Goal: Navigation & Orientation: Find specific page/section

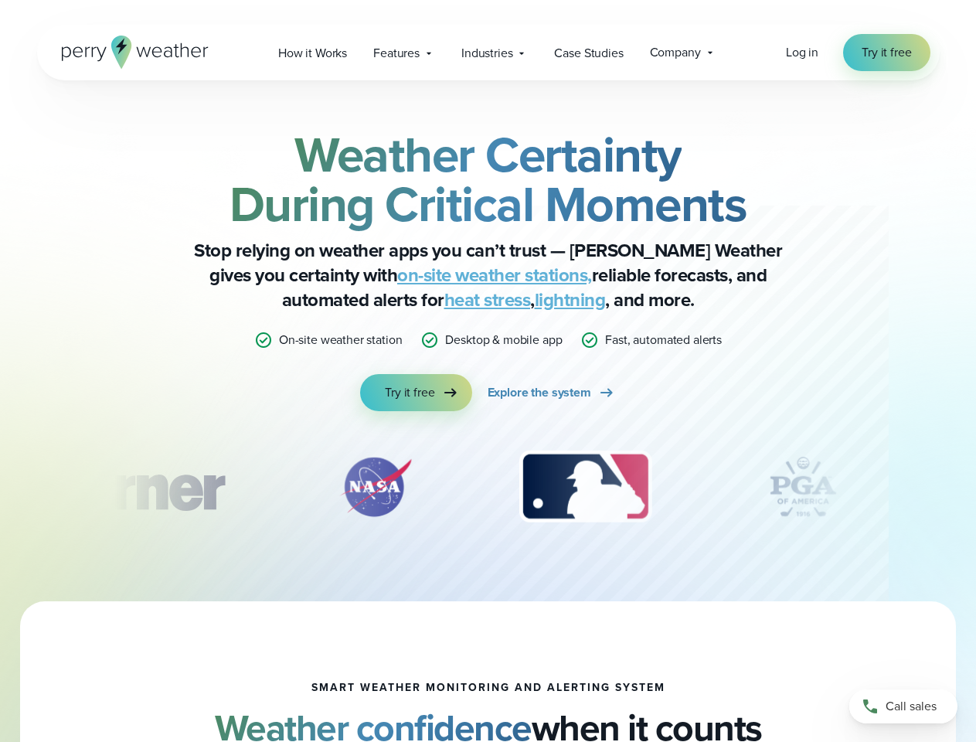
click at [488, 371] on div "Weather Certainty During Critical Moments Stop relying on weather apps you can’…" at bounding box center [488, 270] width 748 height 281
click at [488, 53] on span "Industries" at bounding box center [487, 53] width 51 height 19
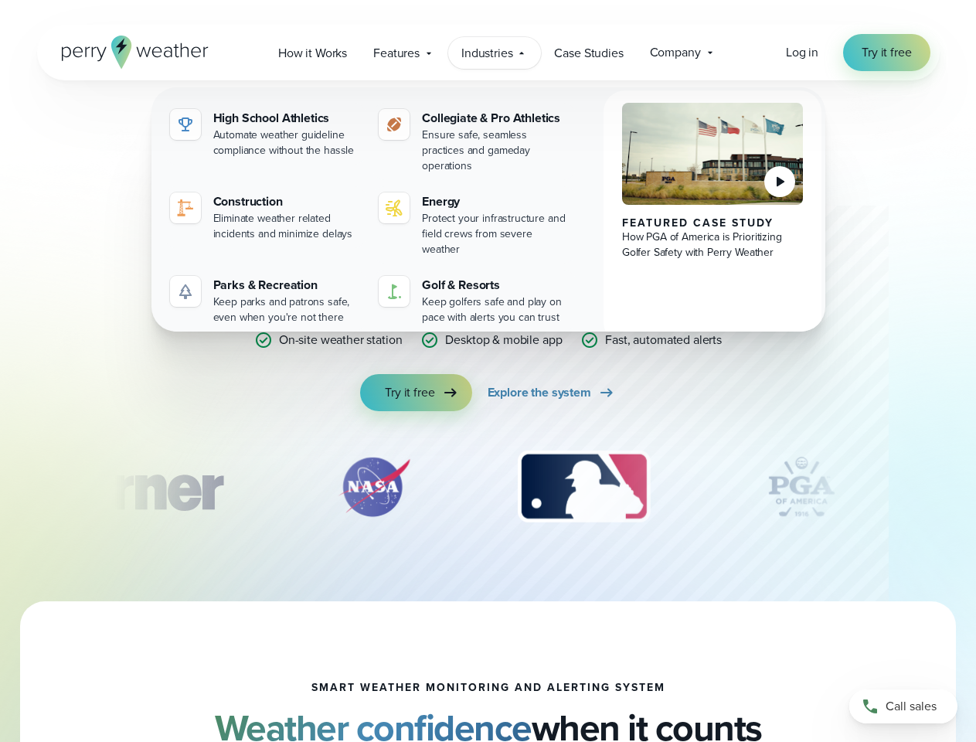
click at [489, 487] on div "slideshow" at bounding box center [488, 486] width 748 height 77
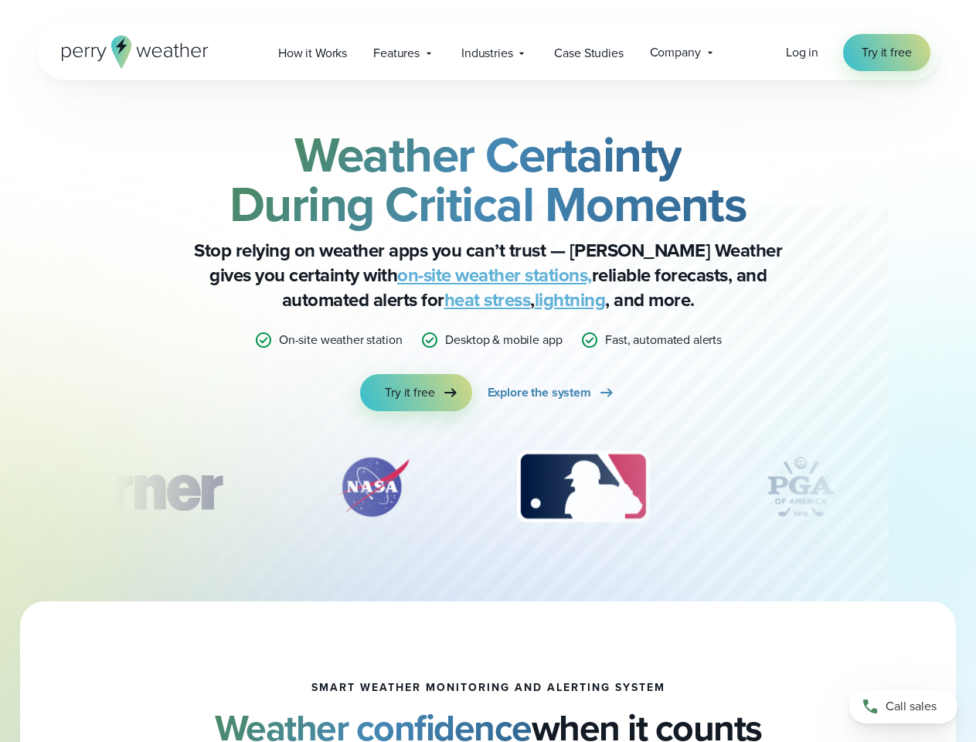
click at [0, 487] on div "Weather Certainty During Critical Moments Stop relying on weather apps you can’…" at bounding box center [488, 340] width 976 height 521
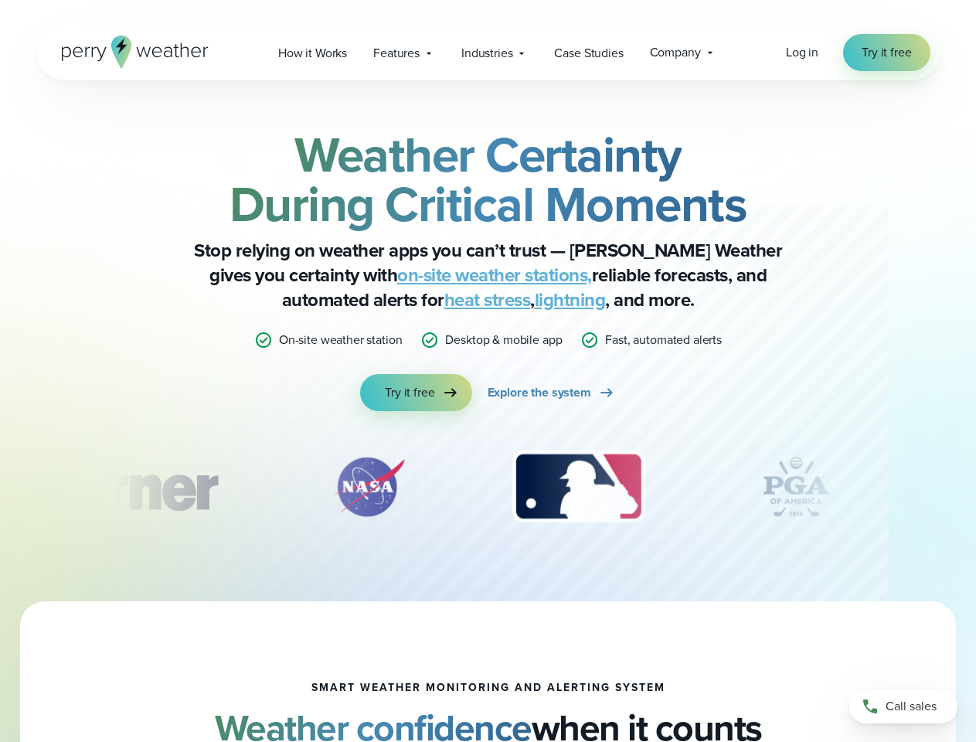
click at [0, 487] on div "Weather Certainty During Critical Moments Stop relying on weather apps you can’…" at bounding box center [488, 340] width 976 height 521
